Goal: Transaction & Acquisition: Book appointment/travel/reservation

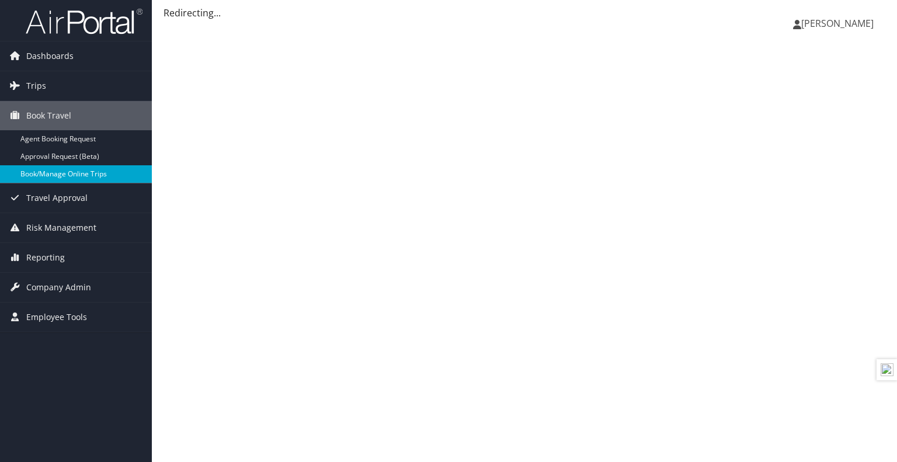
click at [114, 176] on link "Book/Manage Online Trips" at bounding box center [76, 174] width 152 height 18
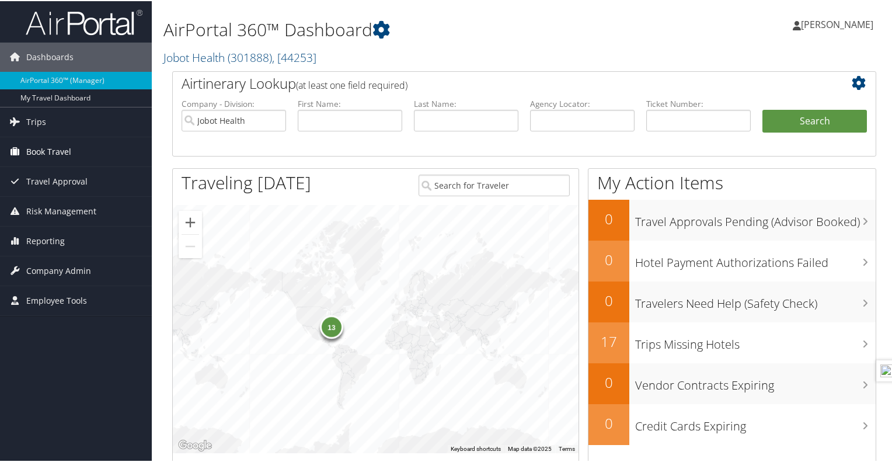
click at [37, 149] on span "Book Travel" at bounding box center [48, 150] width 45 height 29
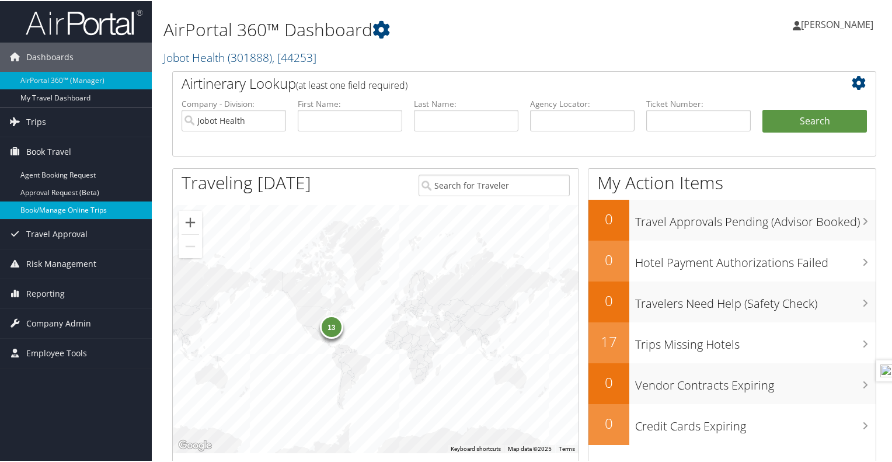
click at [32, 210] on link "Book/Manage Online Trips" at bounding box center [76, 209] width 152 height 18
